Goal: Check status: Check status

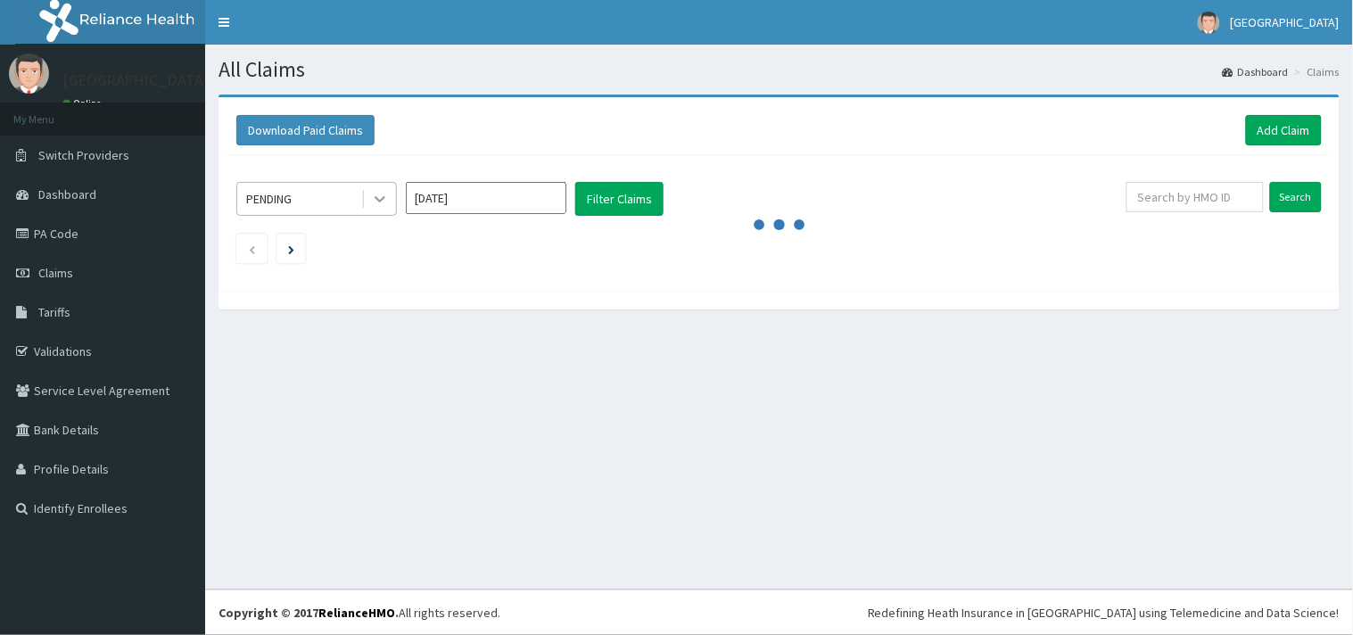
click at [377, 202] on icon at bounding box center [380, 199] width 18 height 18
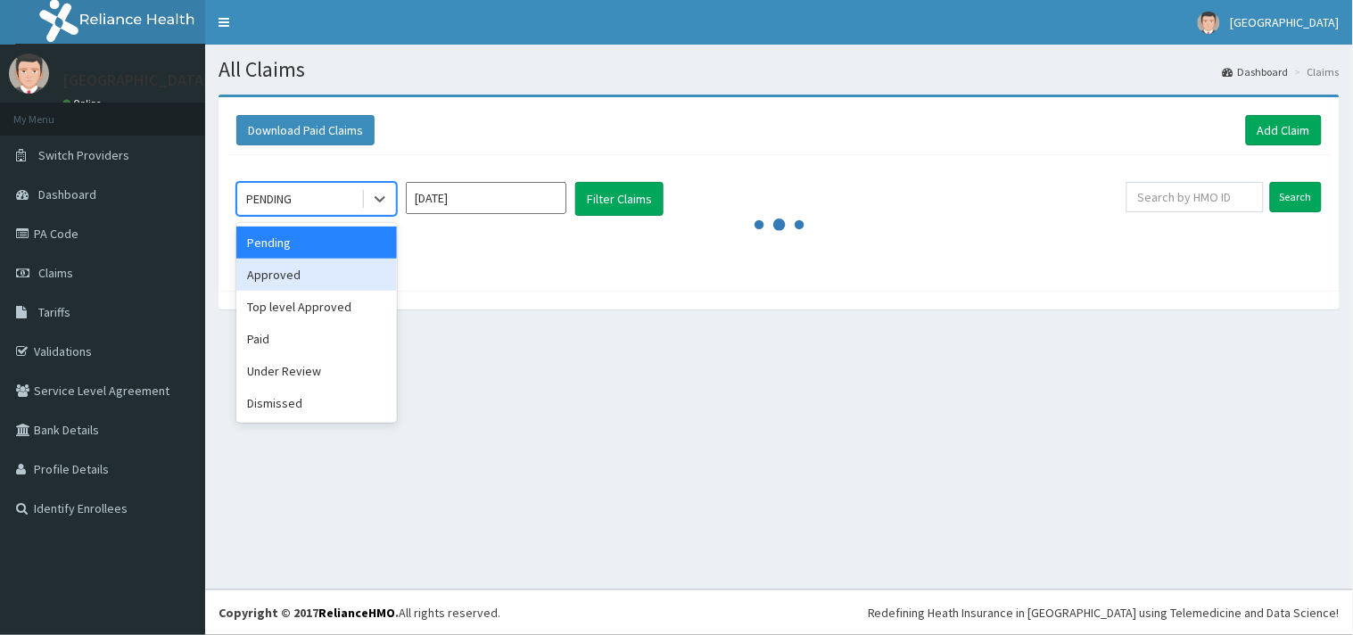
click at [337, 266] on div "Approved" at bounding box center [316, 275] width 161 height 32
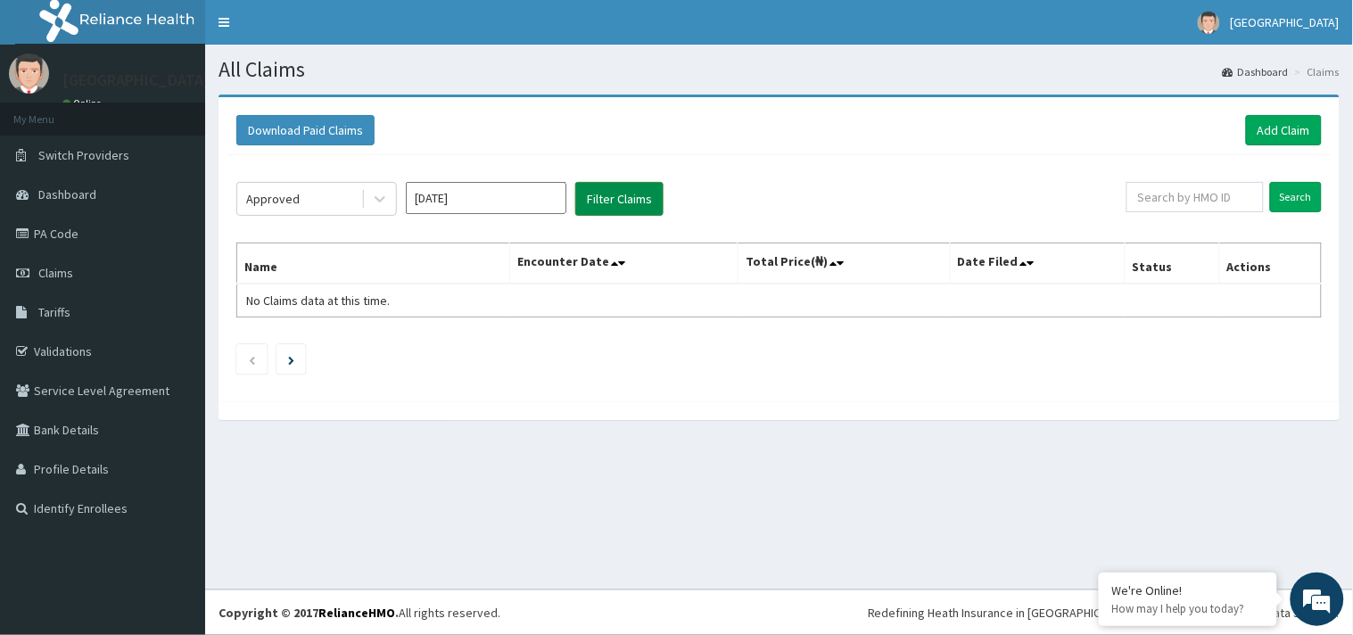
click at [624, 210] on button "Filter Claims" at bounding box center [619, 199] width 88 height 34
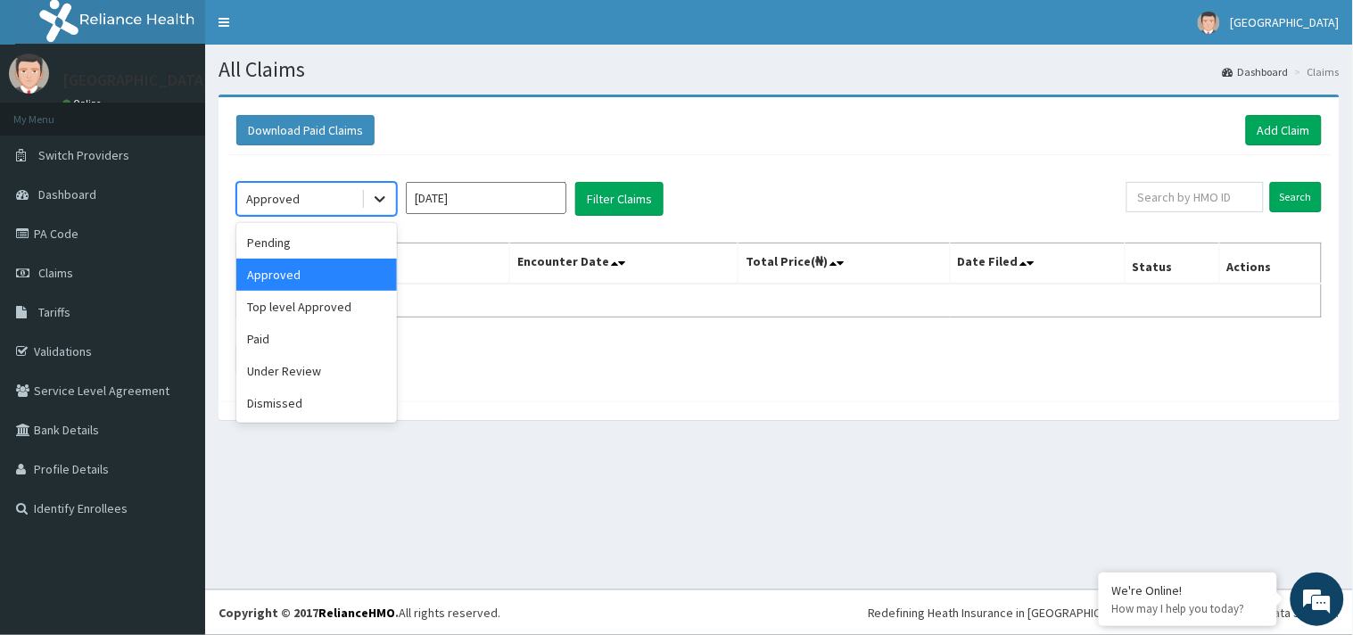
click at [382, 200] on icon at bounding box center [380, 200] width 11 height 6
click at [340, 300] on div "Top level Approved" at bounding box center [316, 307] width 161 height 32
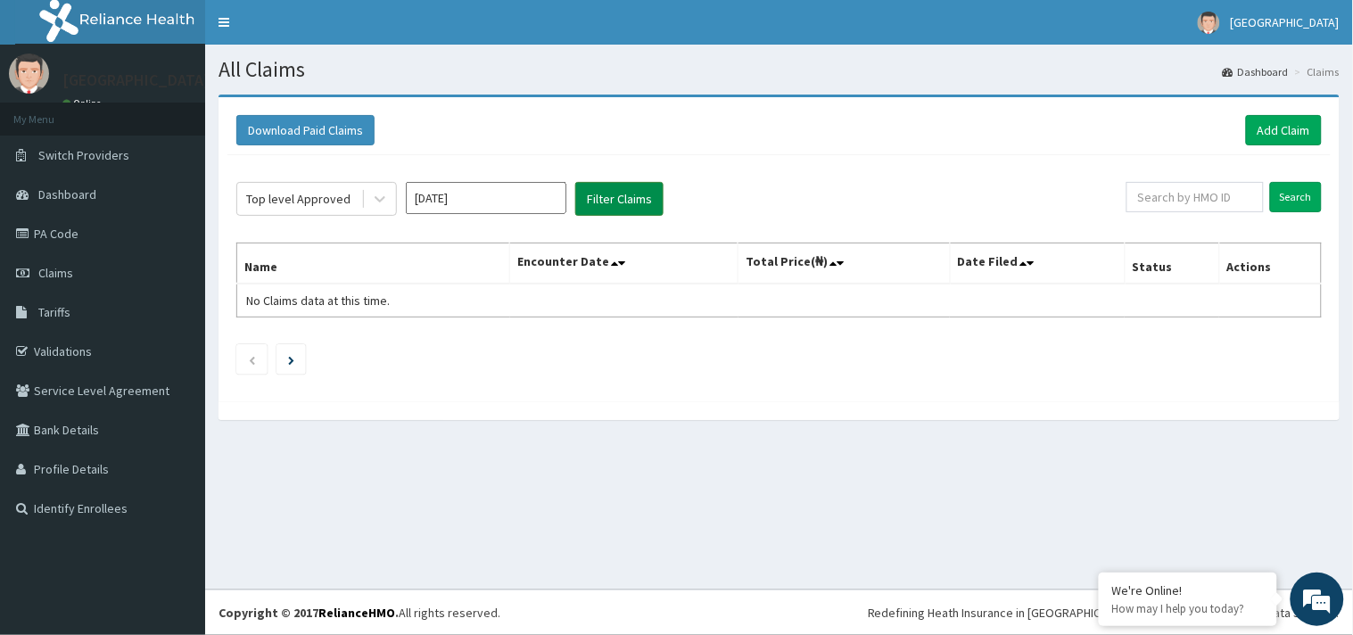
click at [638, 199] on button "Filter Claims" at bounding box center [619, 199] width 88 height 34
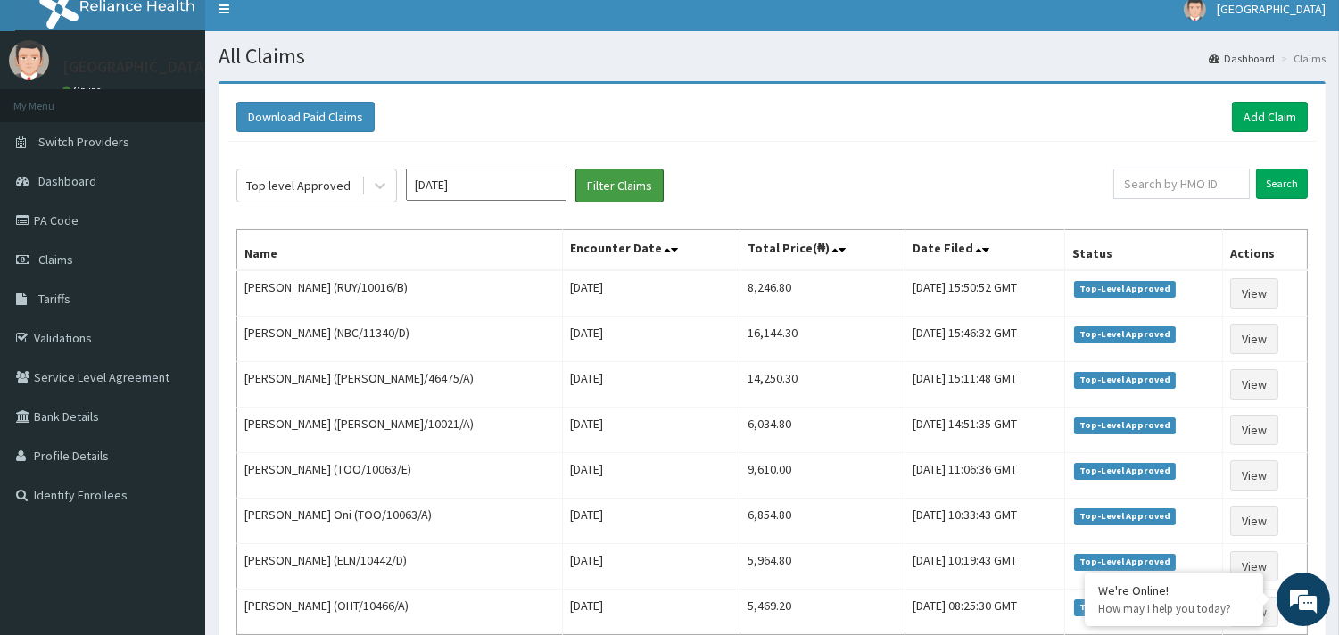
scroll to position [50, 0]
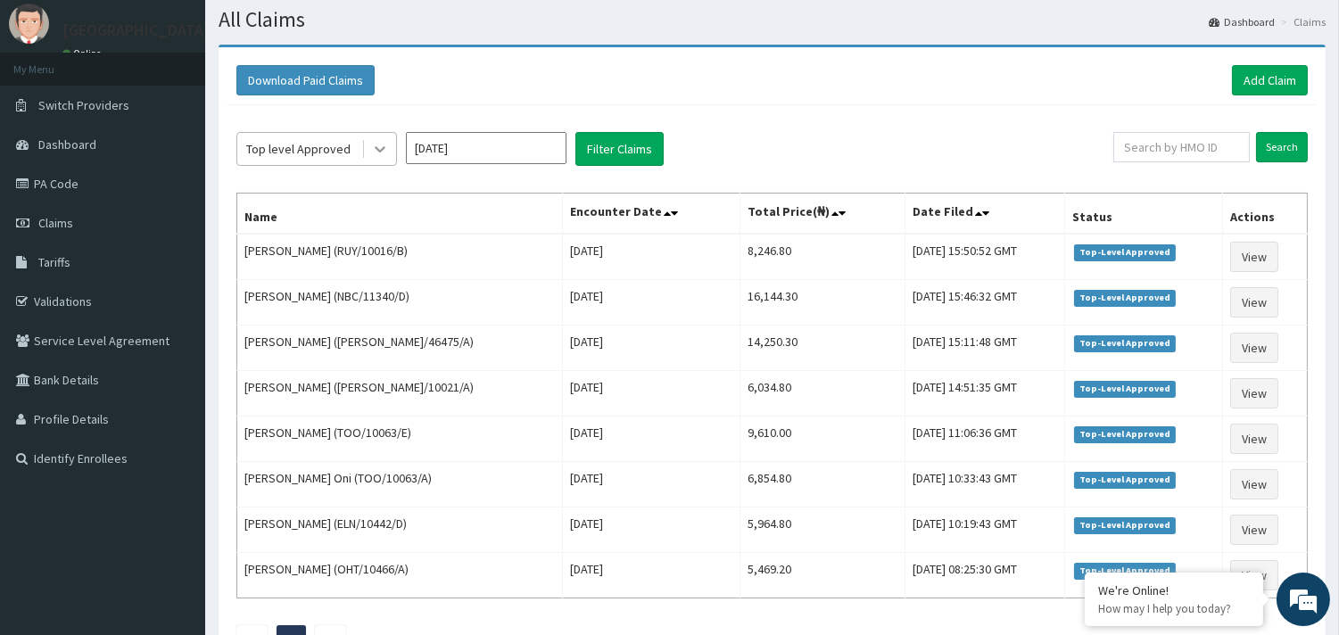
click at [376, 155] on icon at bounding box center [380, 149] width 18 height 18
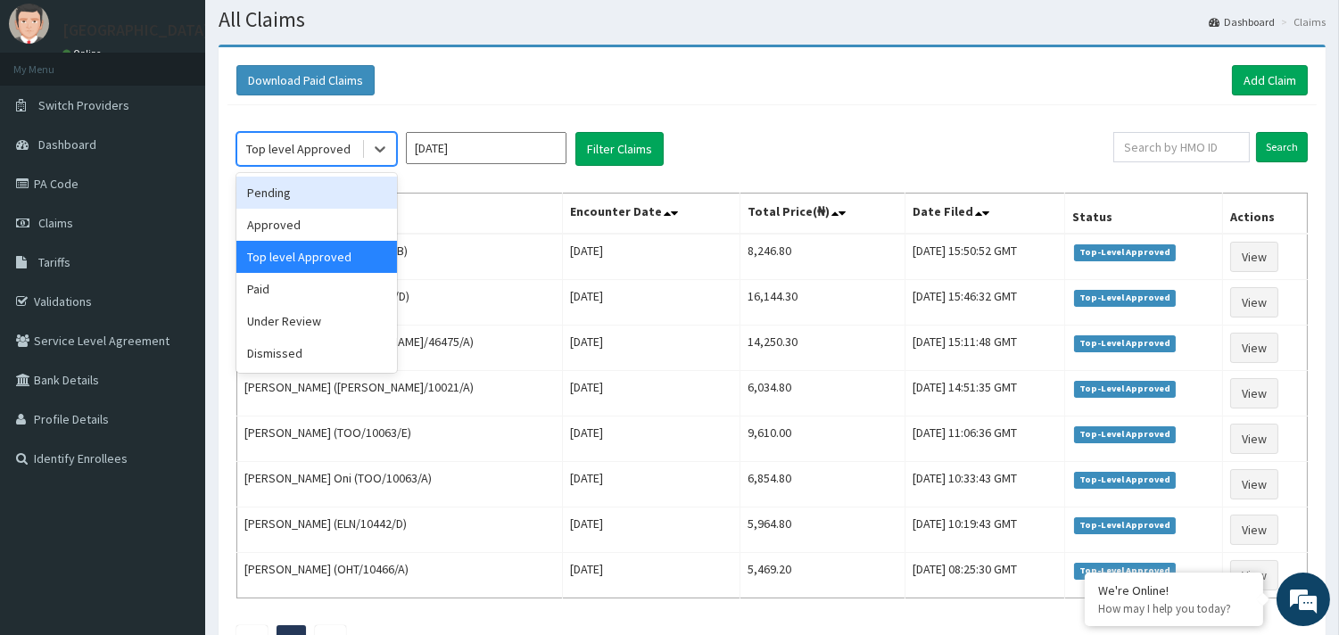
click at [358, 201] on div "Pending" at bounding box center [316, 193] width 161 height 32
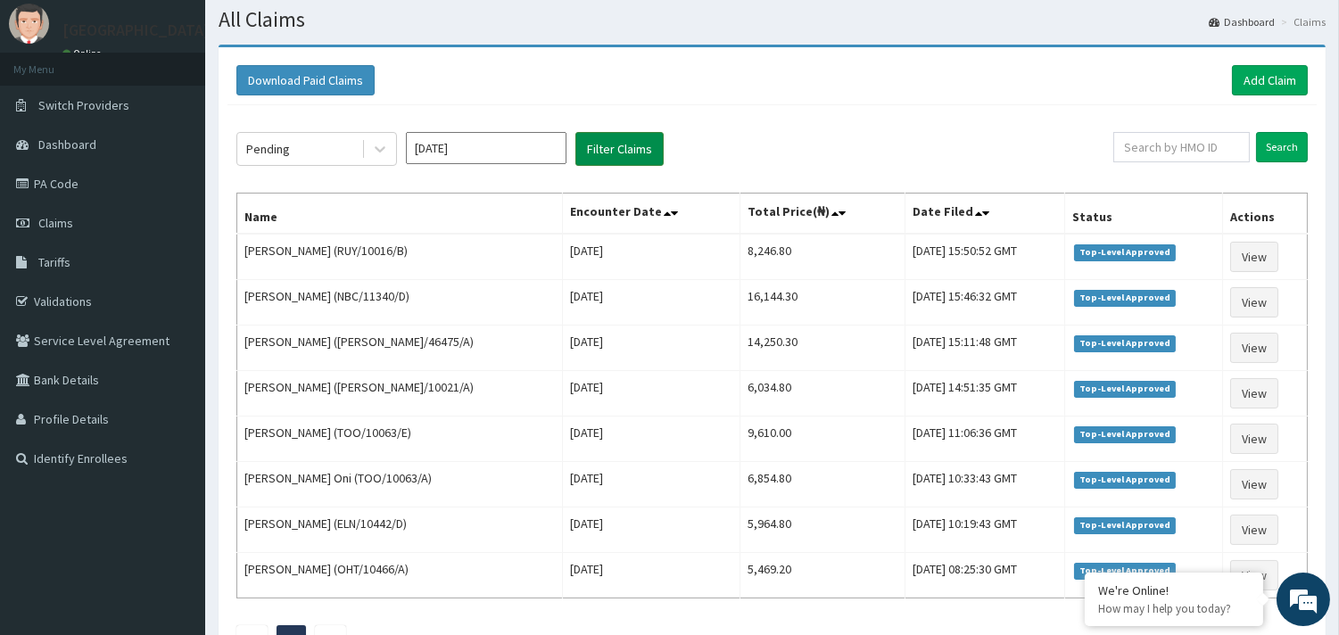
click at [596, 153] on button "Filter Claims" at bounding box center [619, 149] width 88 height 34
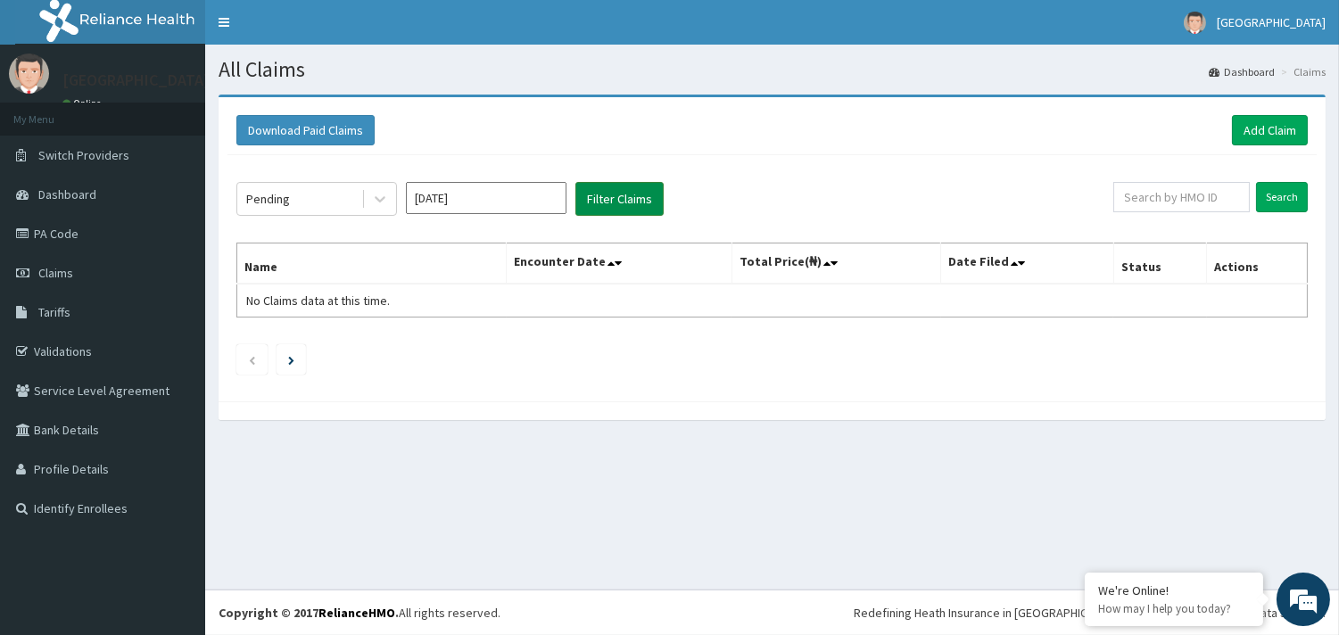
scroll to position [0, 0]
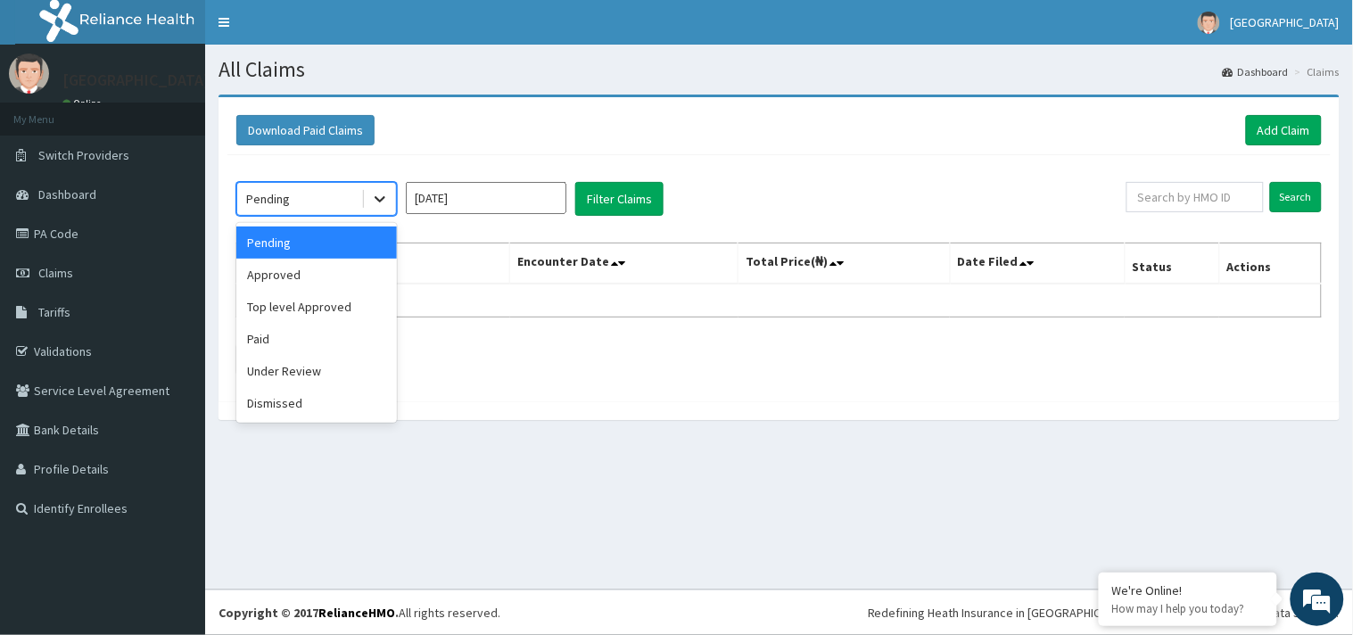
click at [380, 199] on icon at bounding box center [380, 199] width 18 height 18
click at [328, 369] on div "Under Review" at bounding box center [316, 371] width 161 height 32
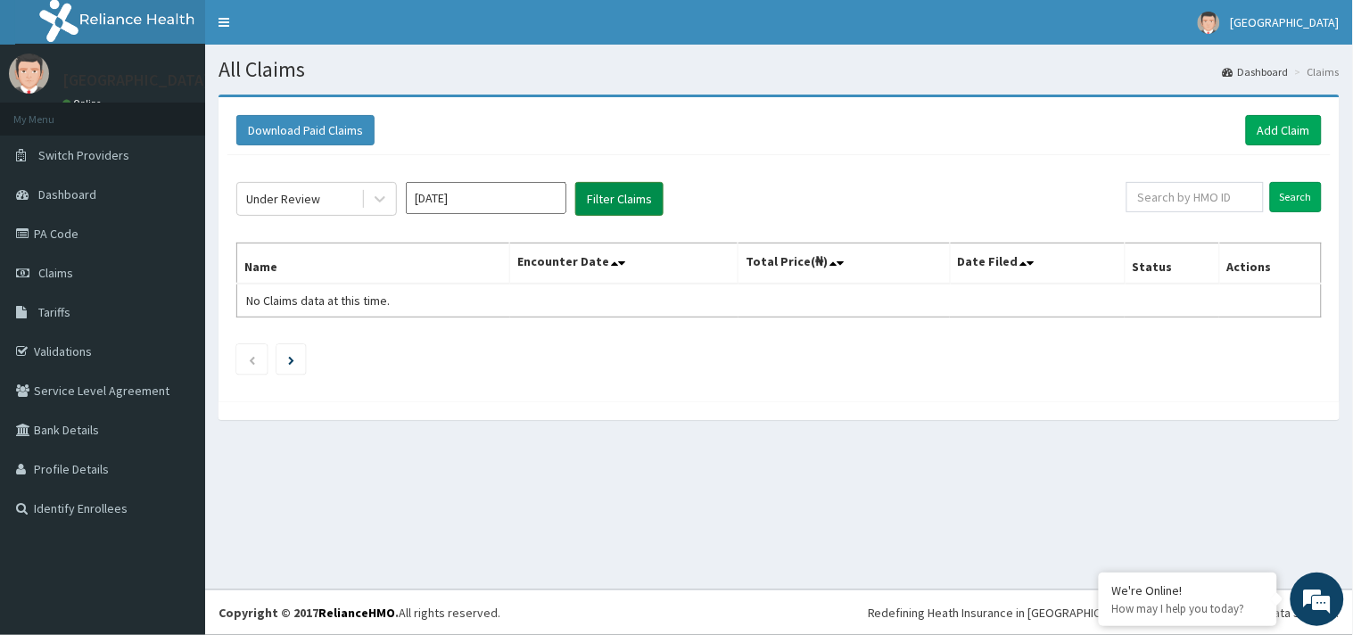
click at [616, 197] on button "Filter Claims" at bounding box center [619, 199] width 88 height 34
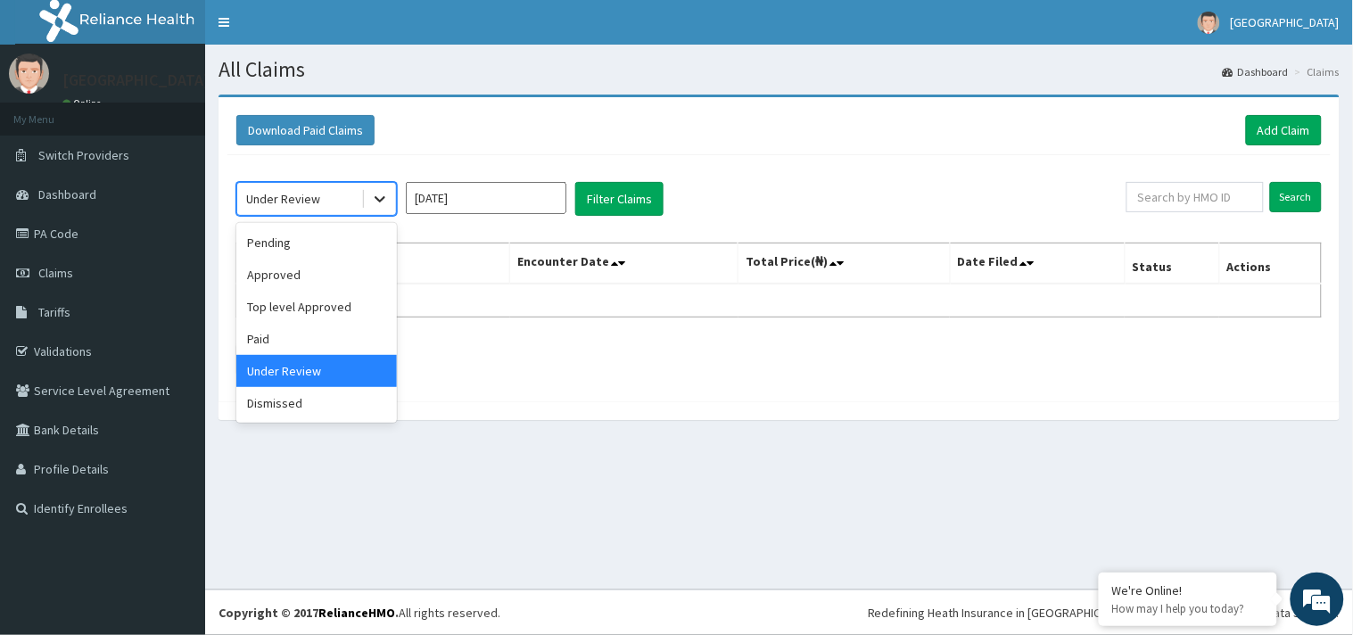
click at [375, 207] on icon at bounding box center [380, 199] width 18 height 18
click at [333, 394] on div "Dismissed" at bounding box center [316, 403] width 161 height 32
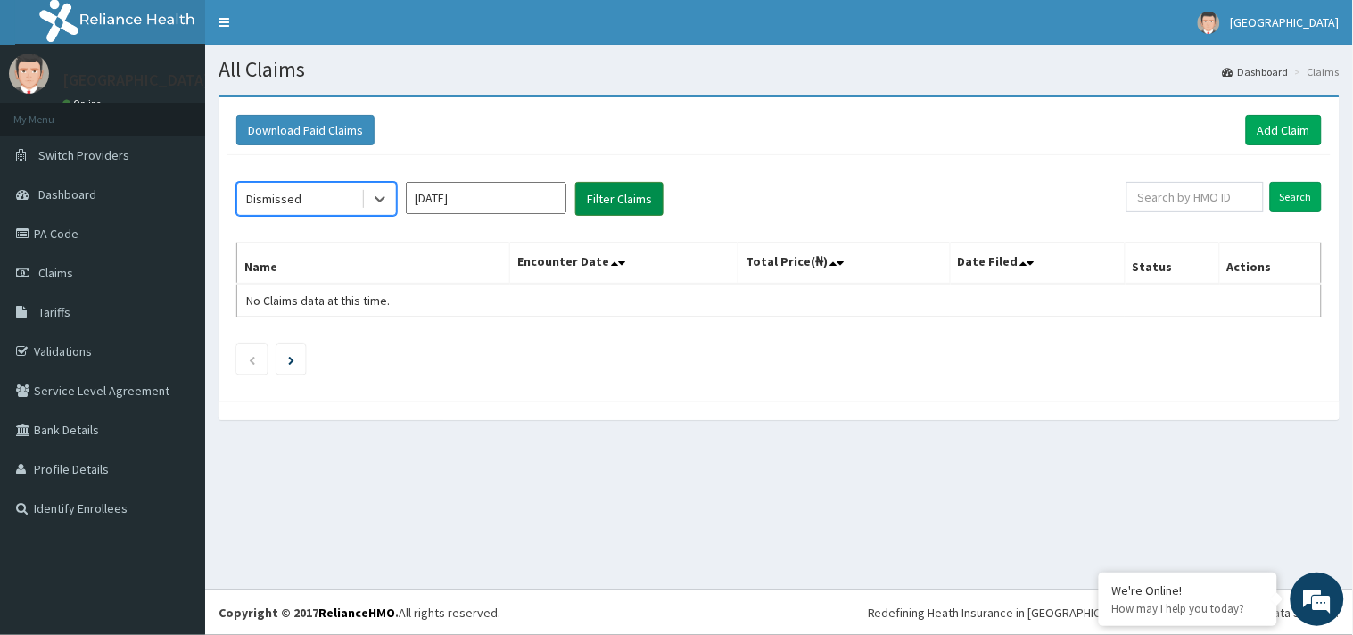
click at [624, 206] on button "Filter Claims" at bounding box center [619, 199] width 88 height 34
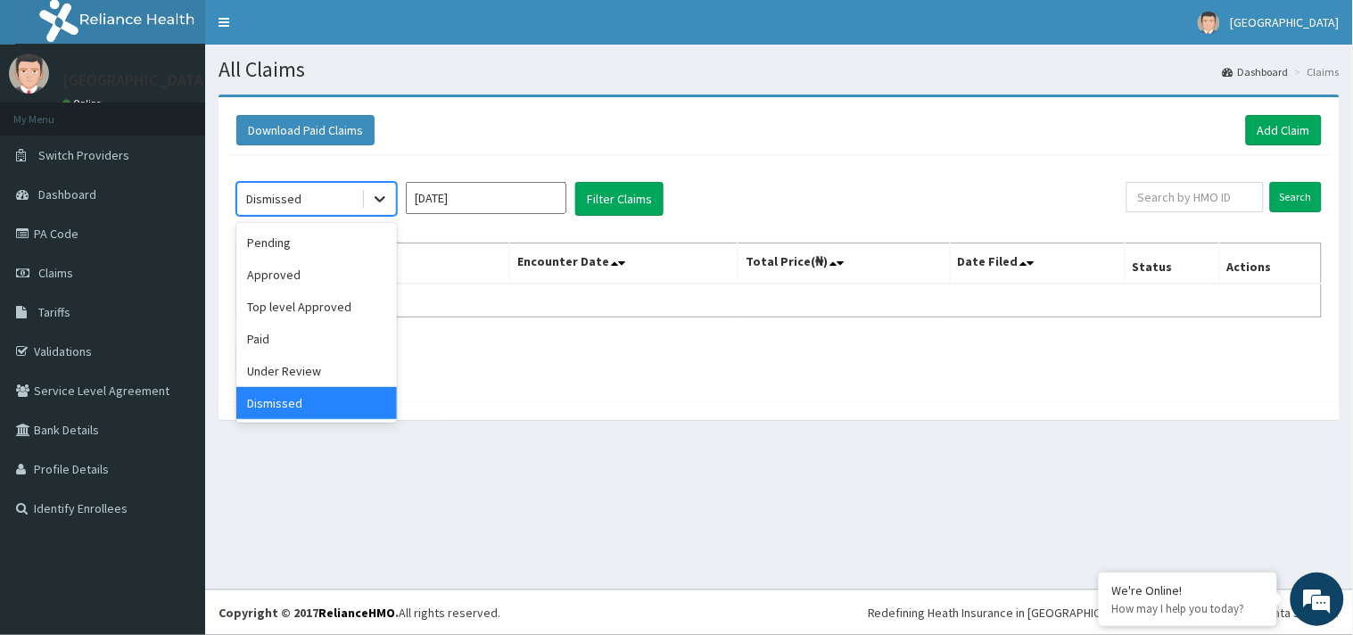
click at [382, 201] on icon at bounding box center [380, 199] width 18 height 18
click at [359, 273] on div "Approved" at bounding box center [316, 275] width 161 height 32
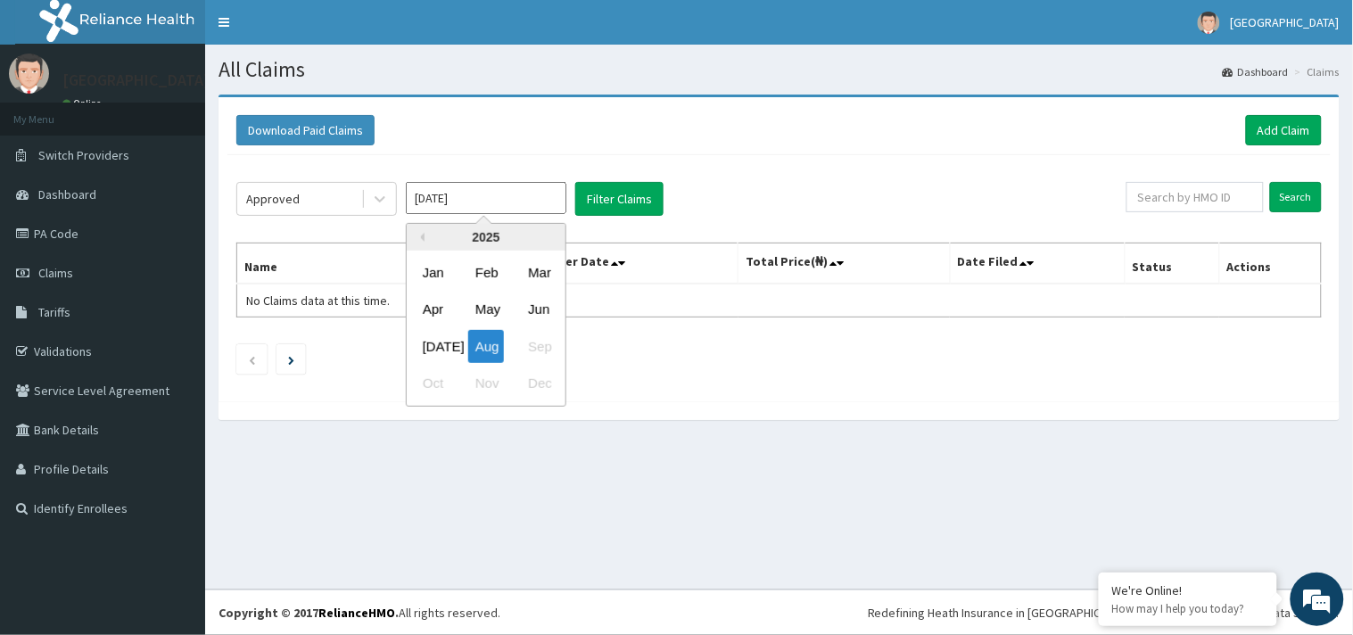
click at [529, 193] on input "[DATE]" at bounding box center [486, 198] width 161 height 32
click at [422, 339] on div "[DATE]" at bounding box center [434, 346] width 36 height 33
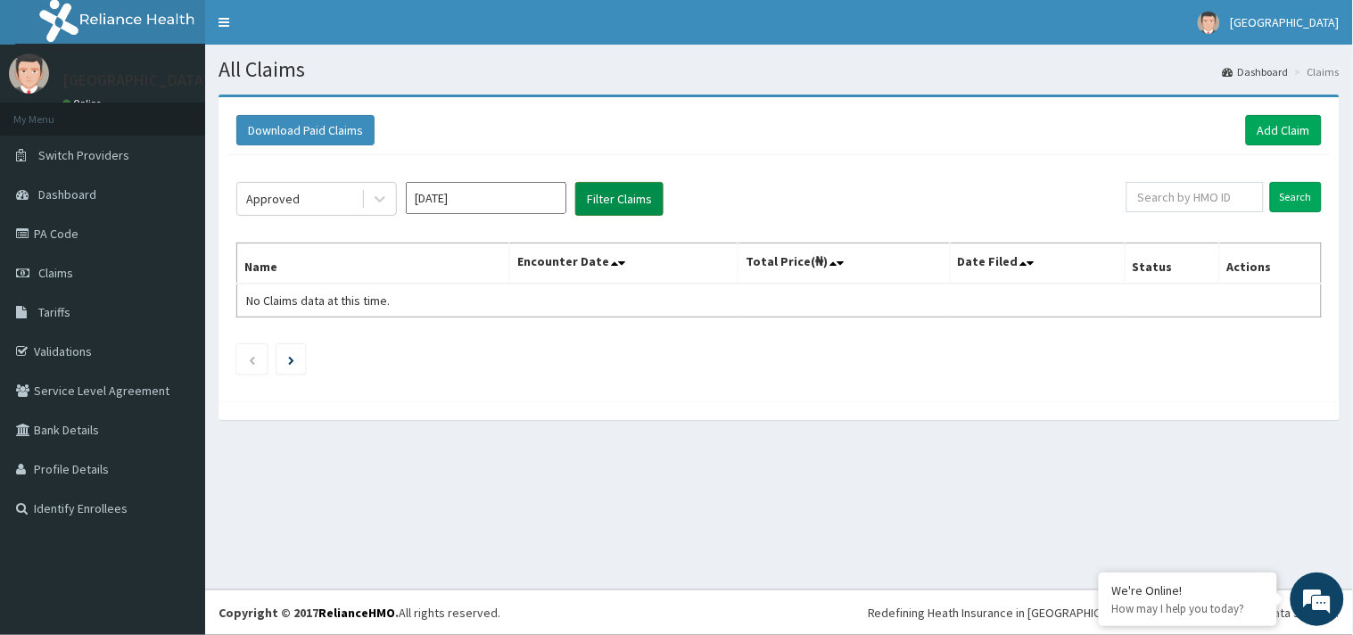
click at [627, 192] on button "Filter Claims" at bounding box center [619, 199] width 88 height 34
click at [387, 200] on icon at bounding box center [380, 199] width 18 height 18
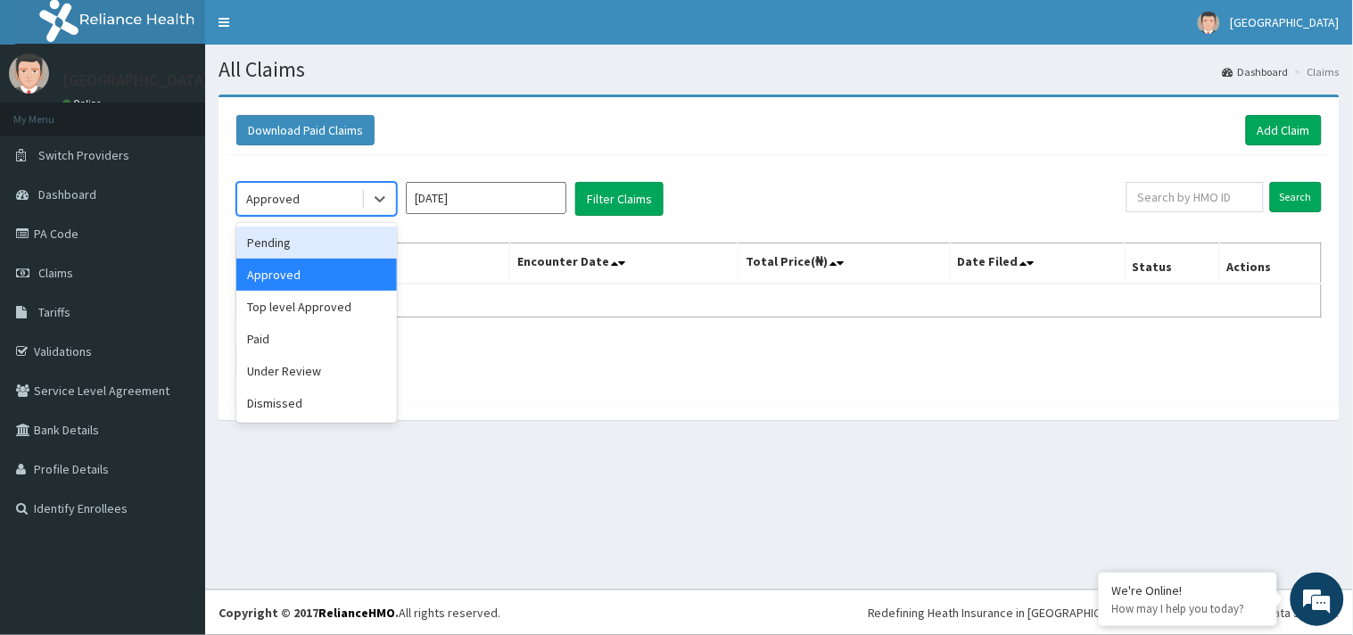
click at [353, 251] on div "Pending" at bounding box center [316, 243] width 161 height 32
click at [353, 251] on th "Name" at bounding box center [373, 263] width 273 height 41
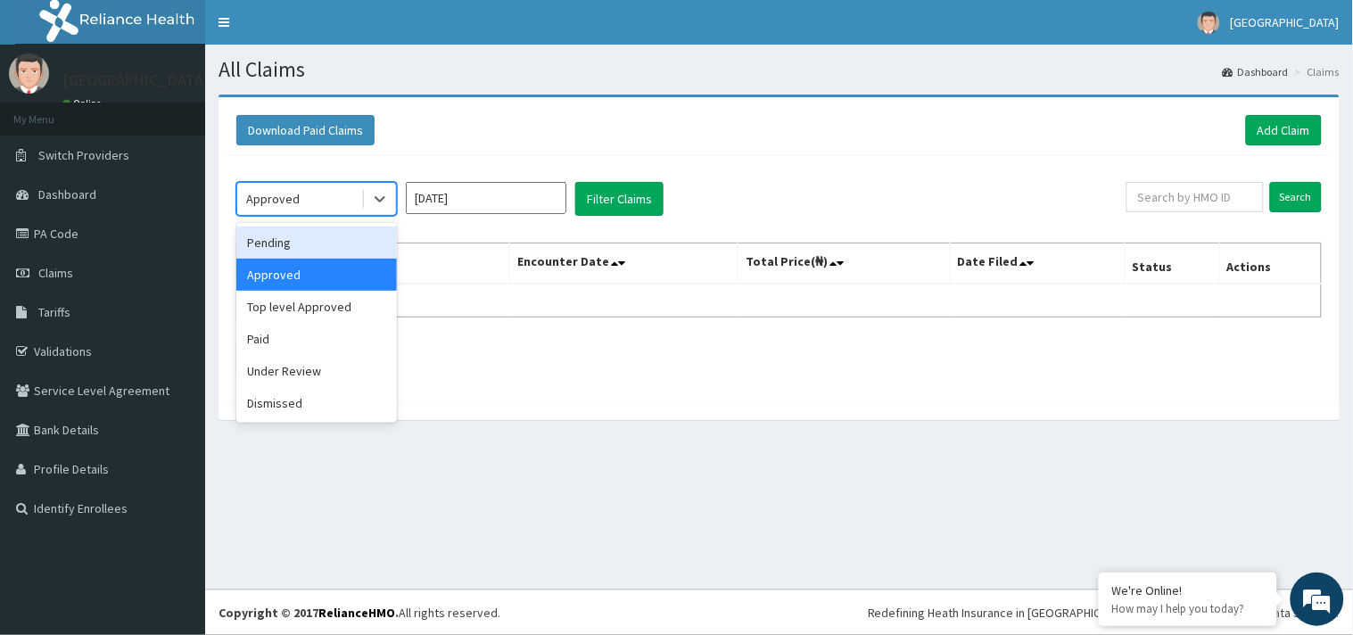
click at [353, 251] on th "Name" at bounding box center [373, 263] width 273 height 41
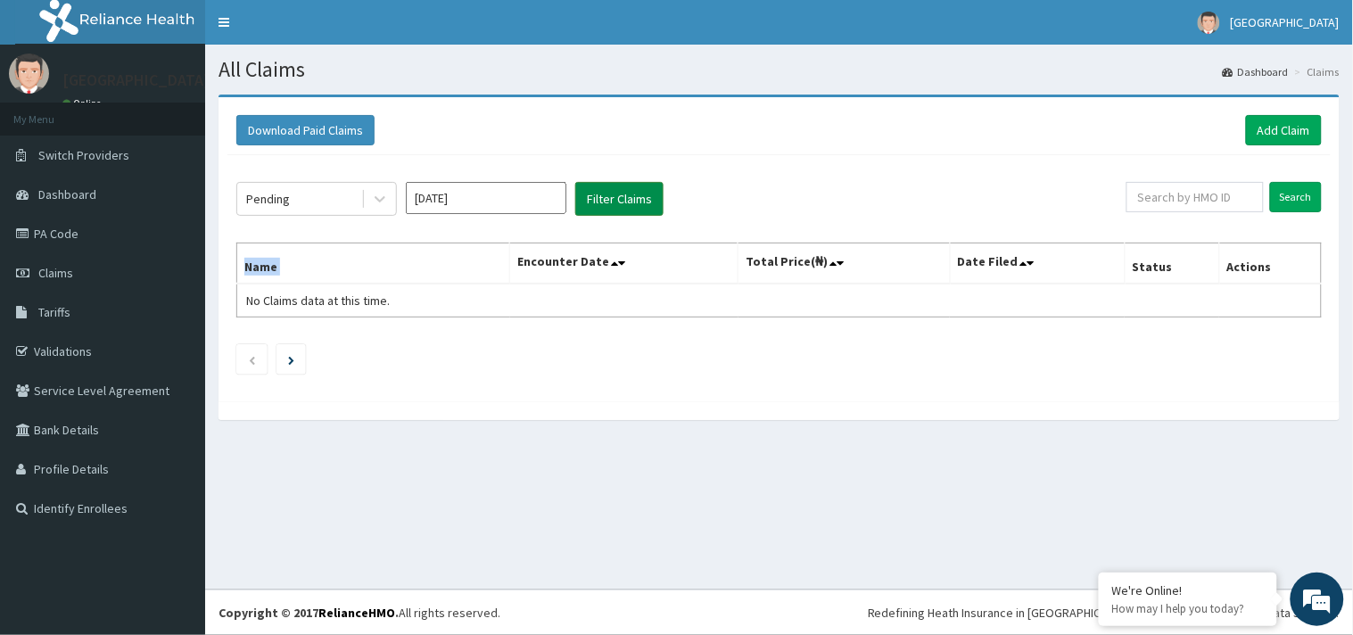
click at [593, 201] on button "Filter Claims" at bounding box center [619, 199] width 88 height 34
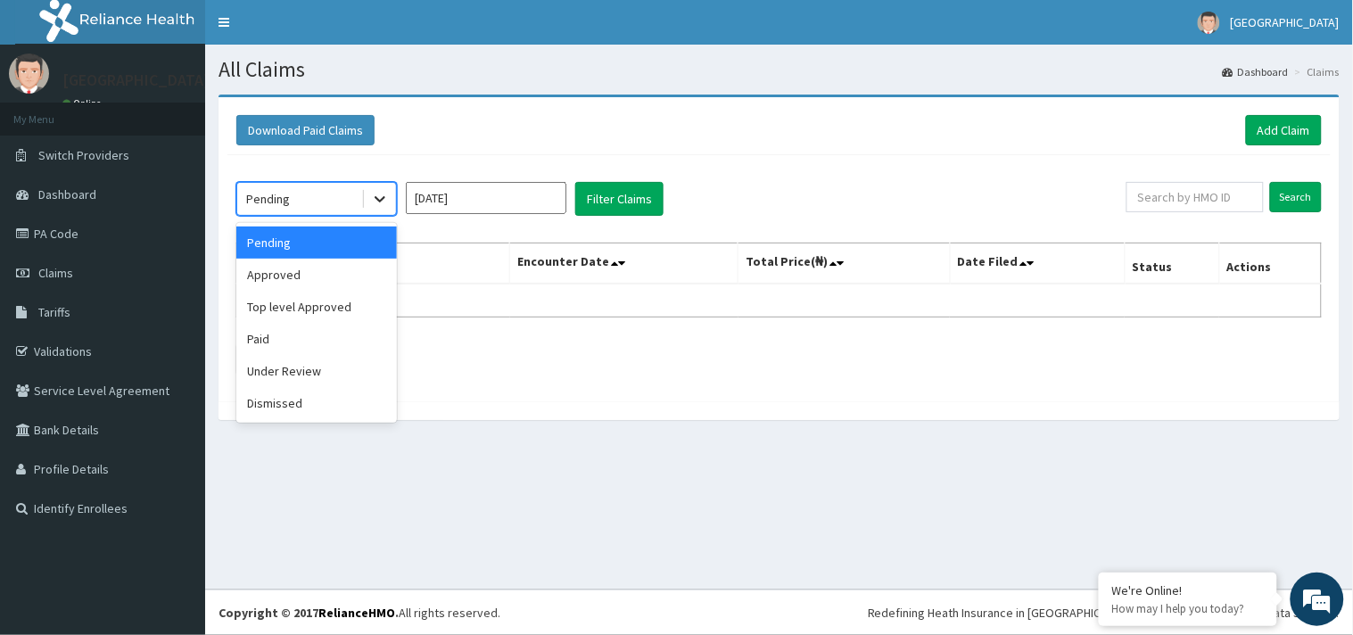
click at [381, 209] on div at bounding box center [380, 199] width 32 height 32
click at [350, 291] on div "Top level Approved" at bounding box center [316, 307] width 161 height 32
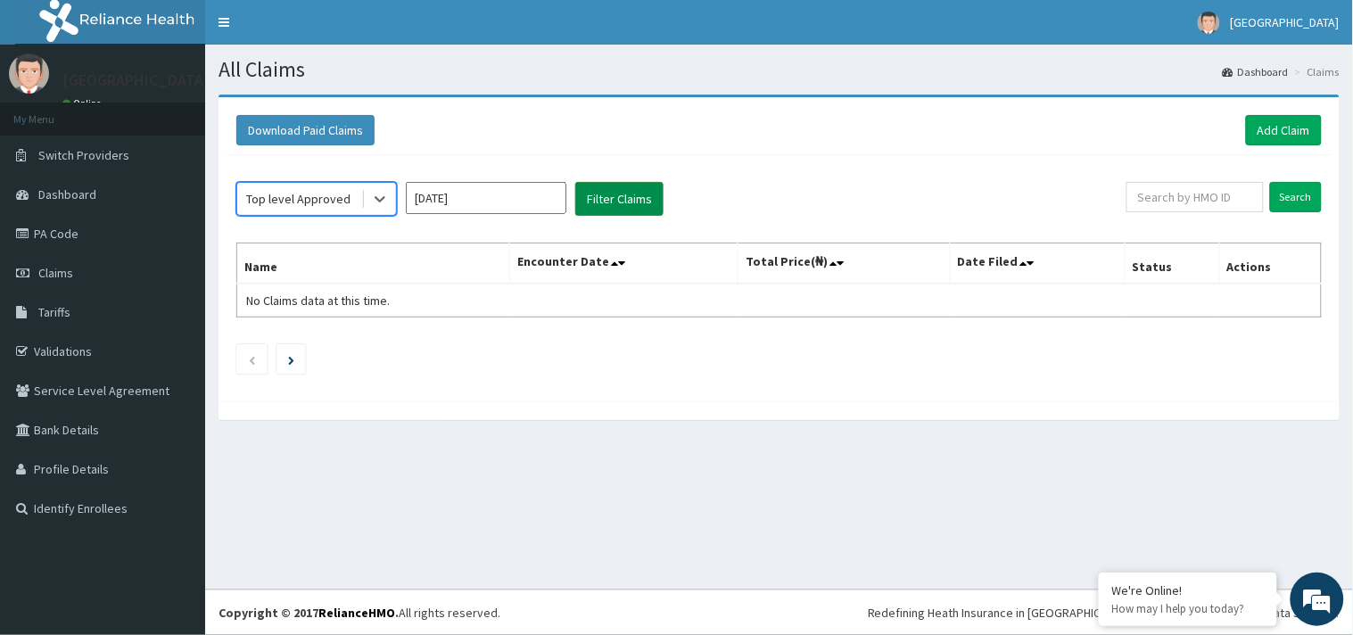
click at [617, 186] on button "Filter Claims" at bounding box center [619, 199] width 88 height 34
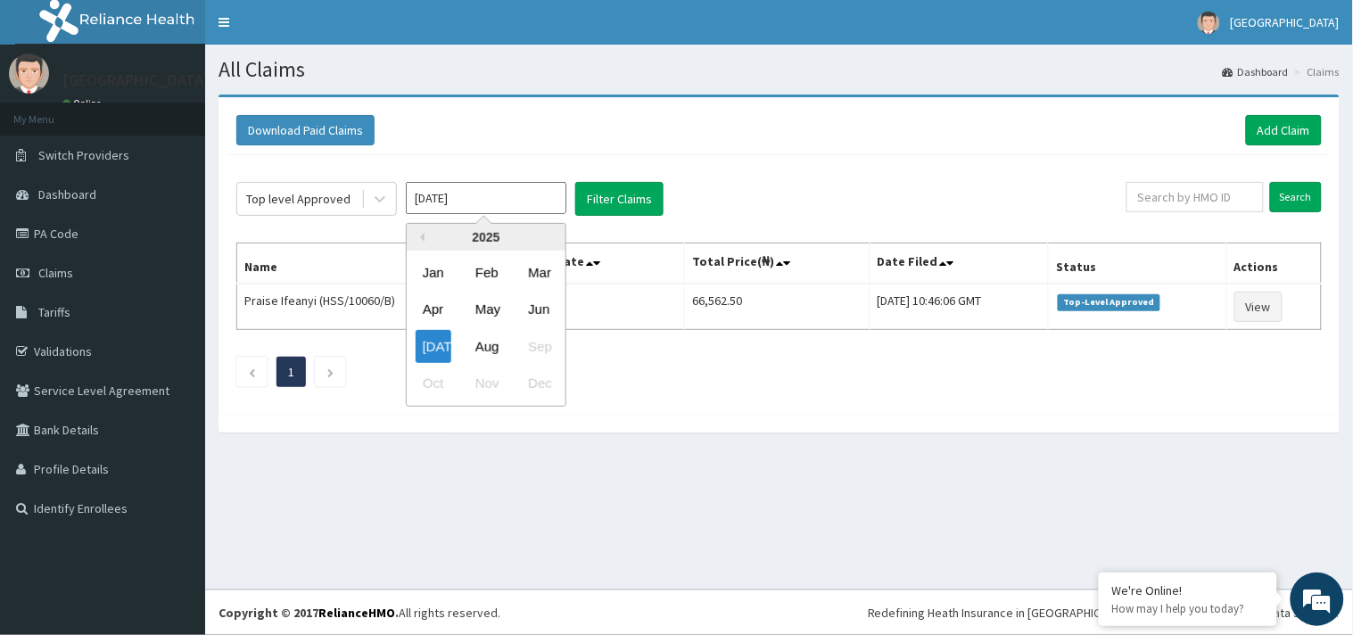
click at [441, 194] on input "[DATE]" at bounding box center [486, 198] width 161 height 32
click at [540, 300] on div "Jun" at bounding box center [539, 309] width 36 height 33
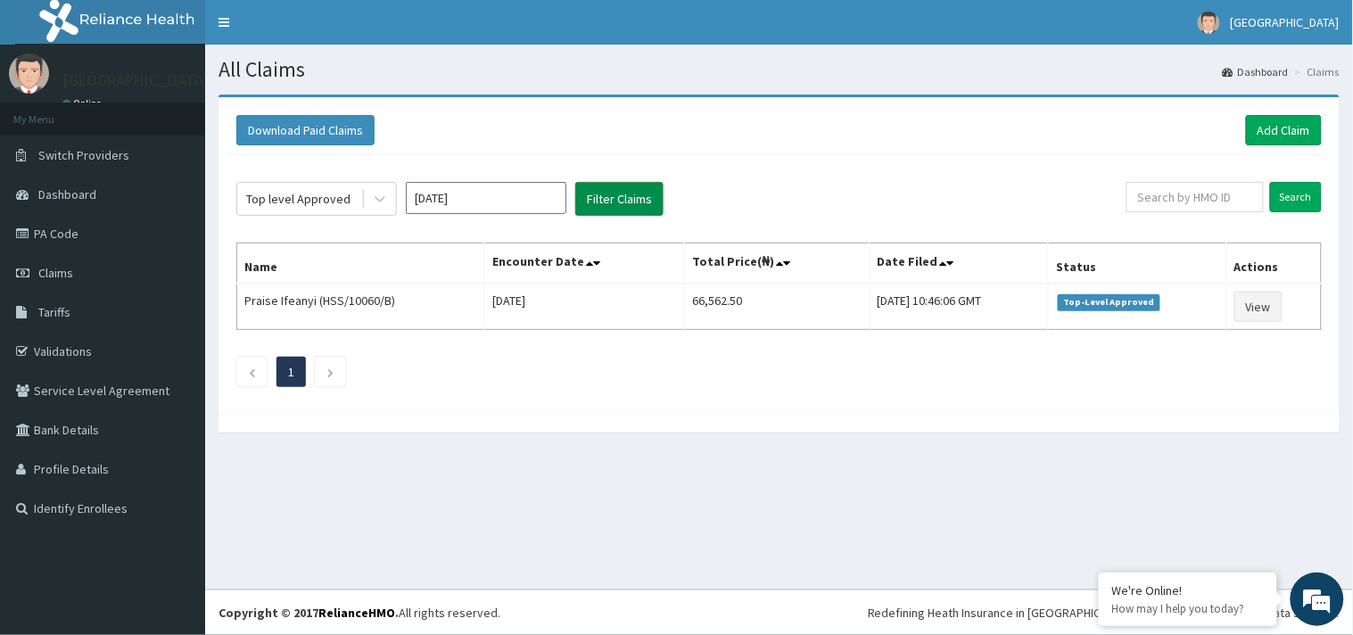
click at [646, 200] on button "Filter Claims" at bounding box center [619, 199] width 88 height 34
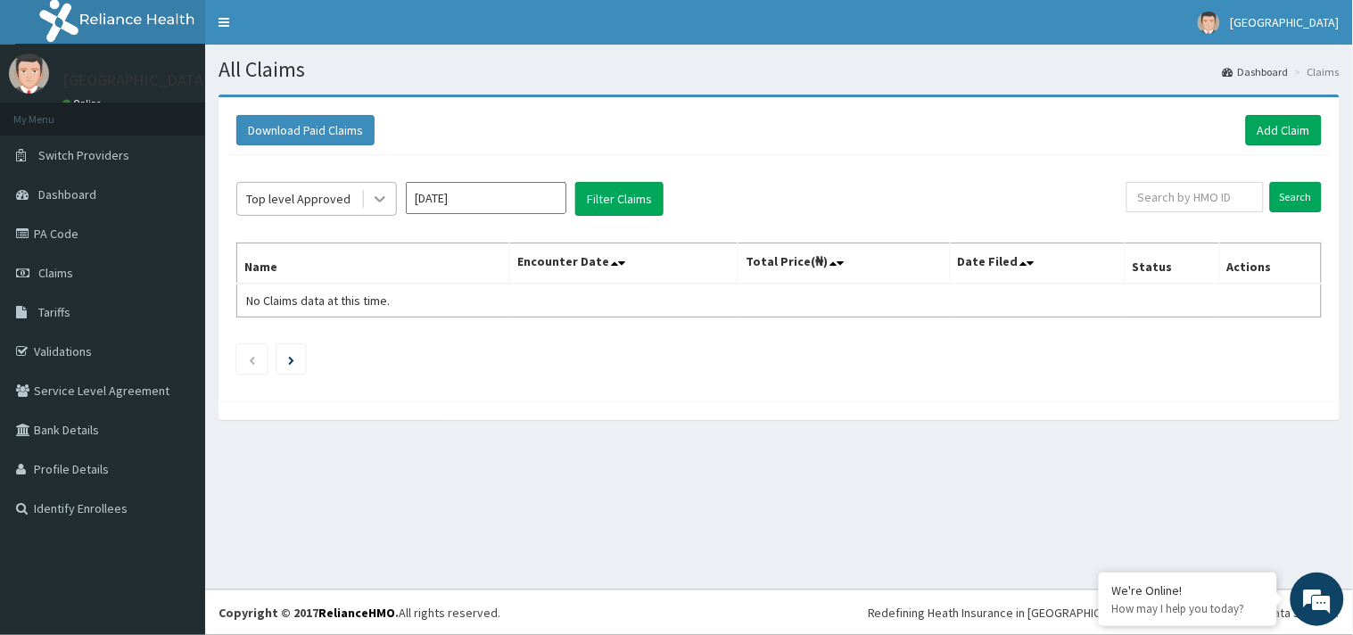
click at [382, 194] on icon at bounding box center [380, 199] width 18 height 18
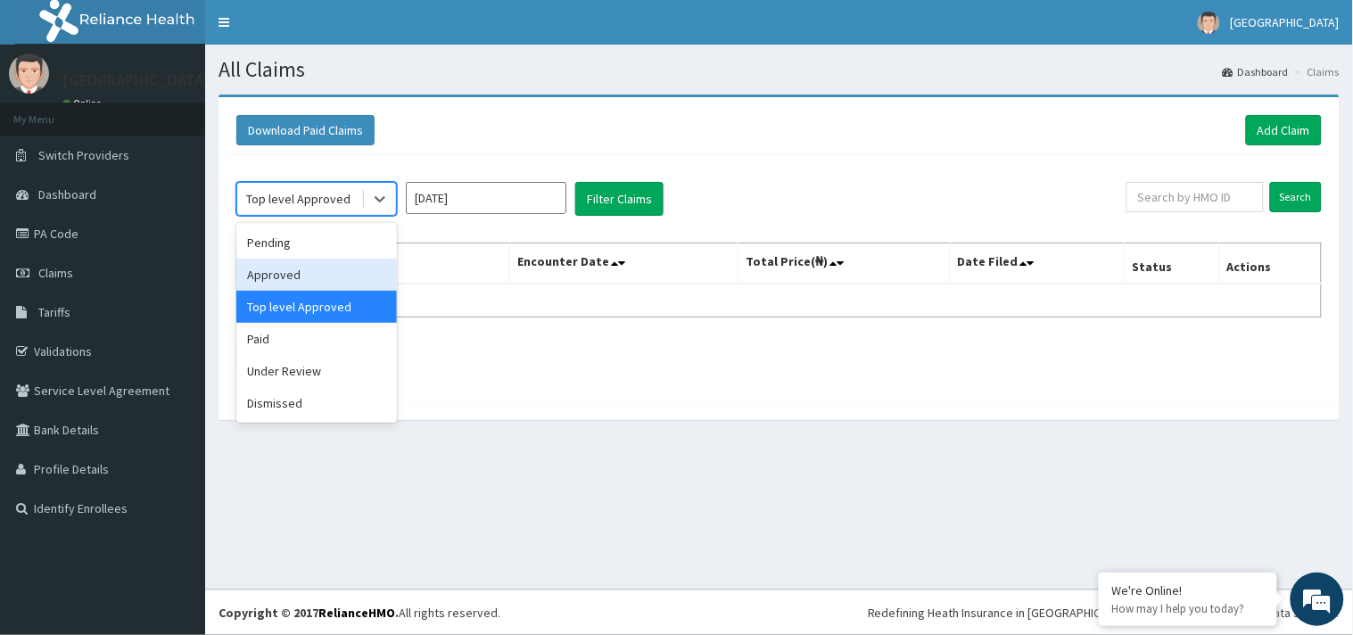
click at [319, 281] on div "Approved" at bounding box center [316, 275] width 161 height 32
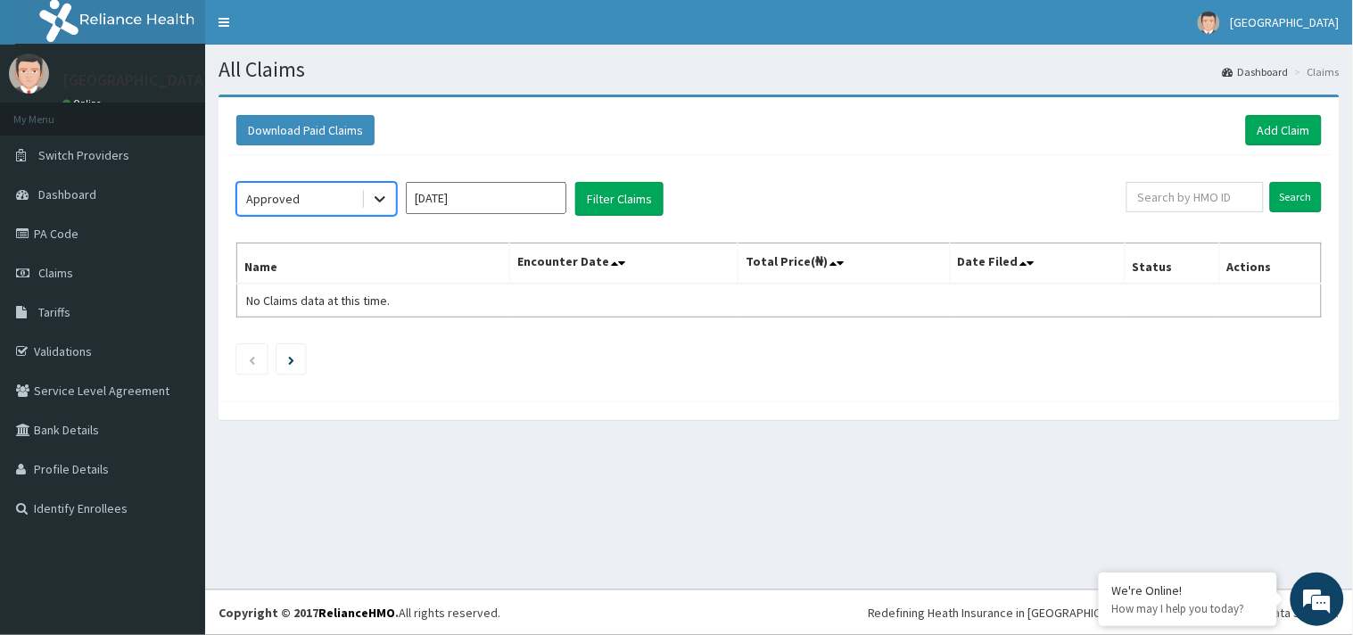
click at [372, 198] on icon at bounding box center [380, 199] width 18 height 18
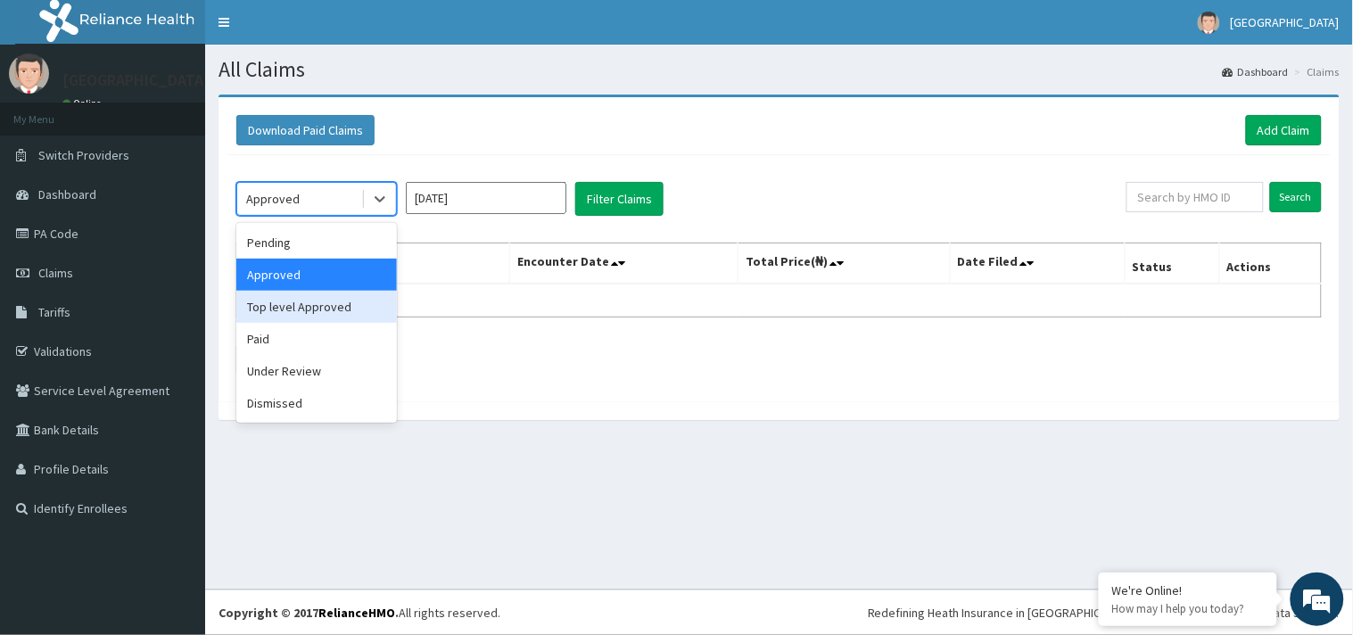
click at [313, 309] on div "Top level Approved" at bounding box center [316, 307] width 161 height 32
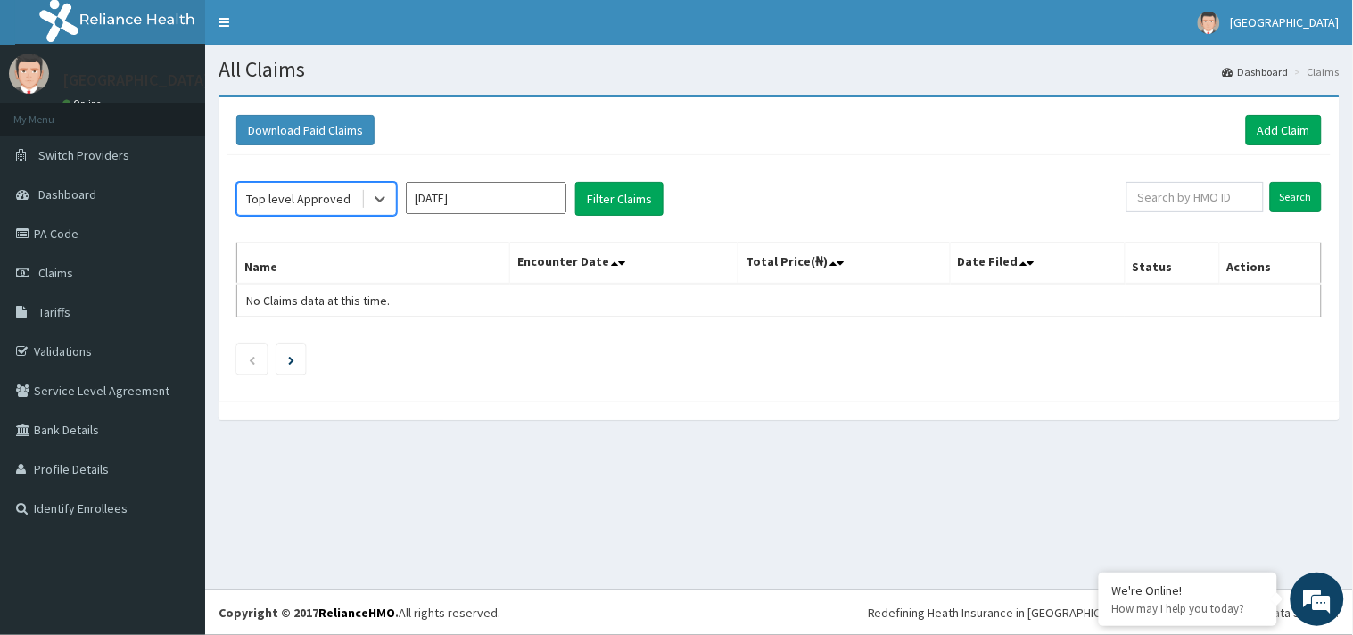
click at [495, 191] on input "[DATE]" at bounding box center [486, 198] width 161 height 32
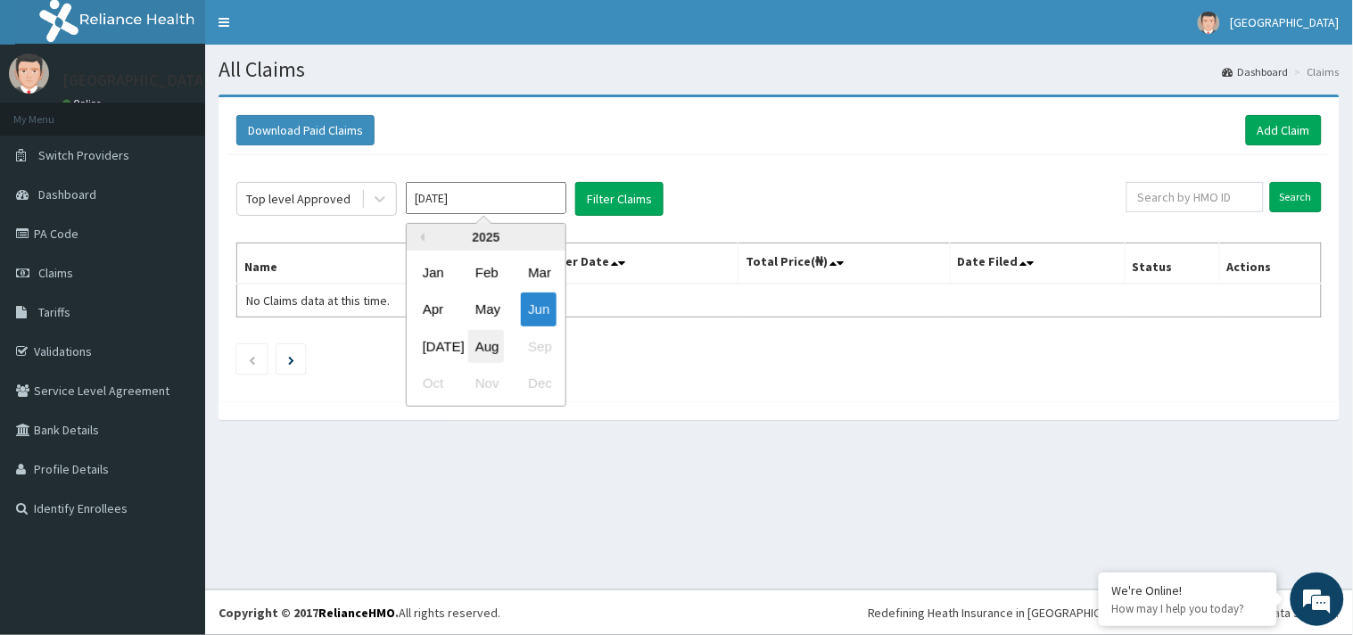
click at [488, 337] on div "Aug" at bounding box center [486, 346] width 36 height 33
type input "[DATE]"
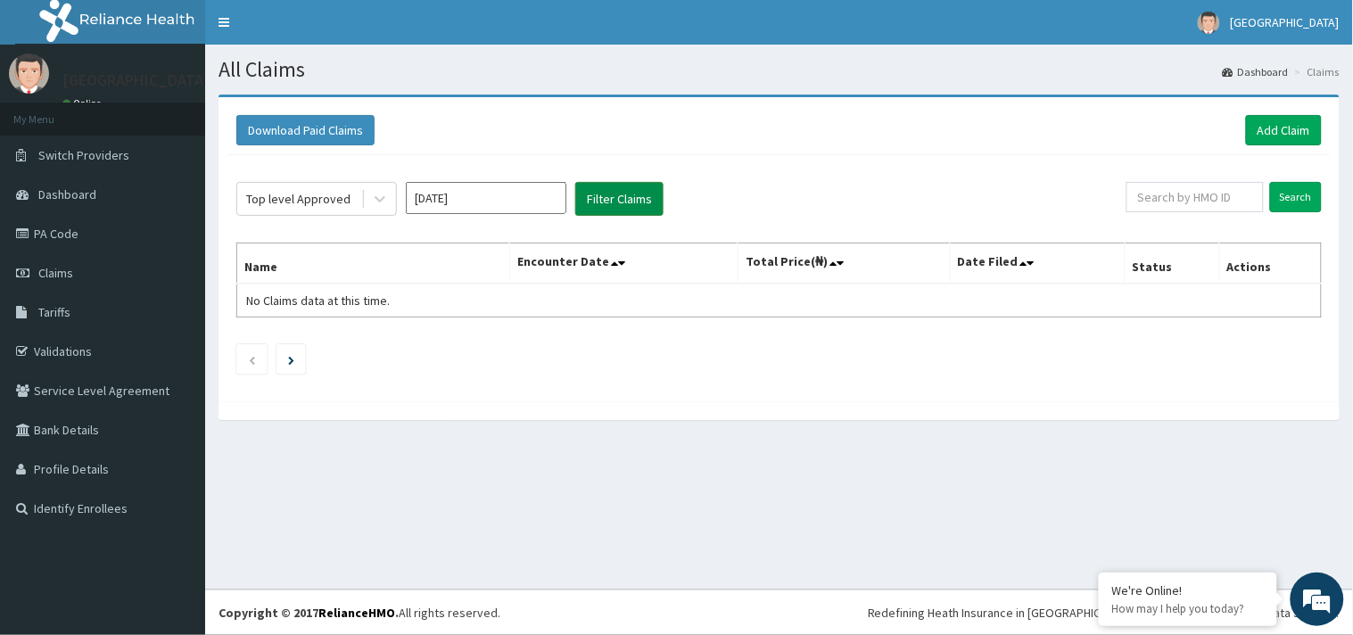
click at [648, 201] on button "Filter Claims" at bounding box center [619, 199] width 88 height 34
